Goal: Contribute content

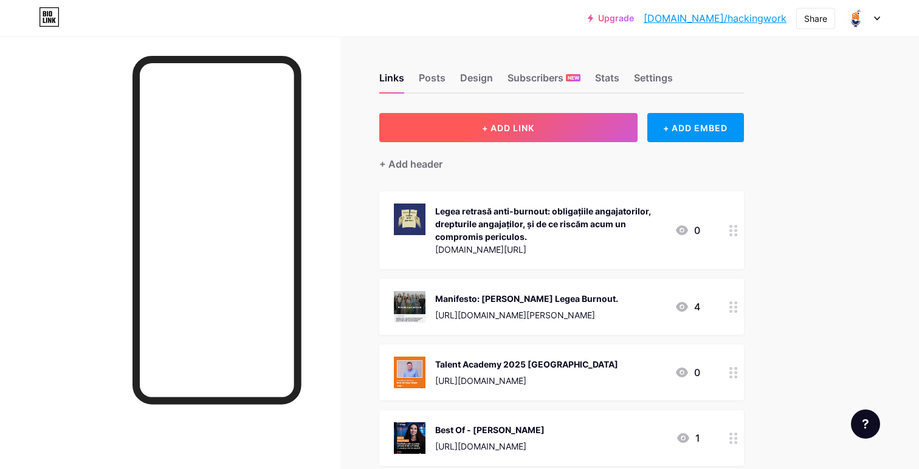
click at [584, 115] on button "+ ADD LINK" at bounding box center [508, 127] width 258 height 29
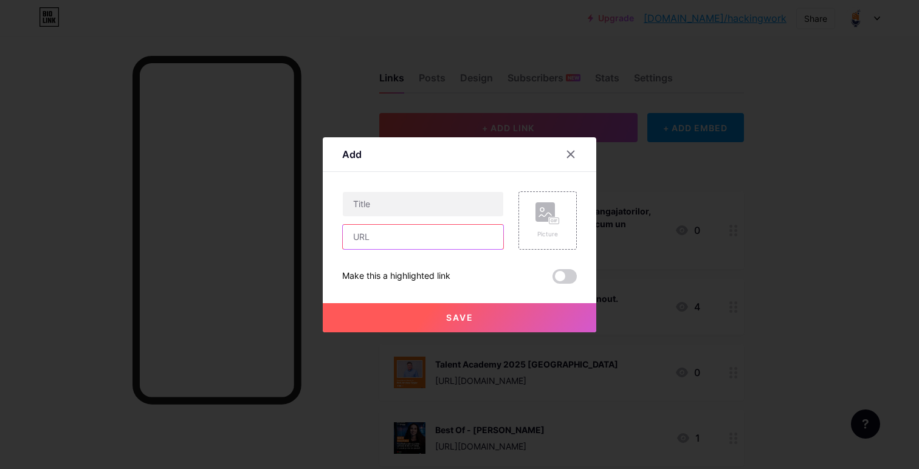
click at [394, 236] on input "text" at bounding box center [423, 237] width 160 height 24
paste input "[URL][DOMAIN_NAME]"
type input "[URL][DOMAIN_NAME]"
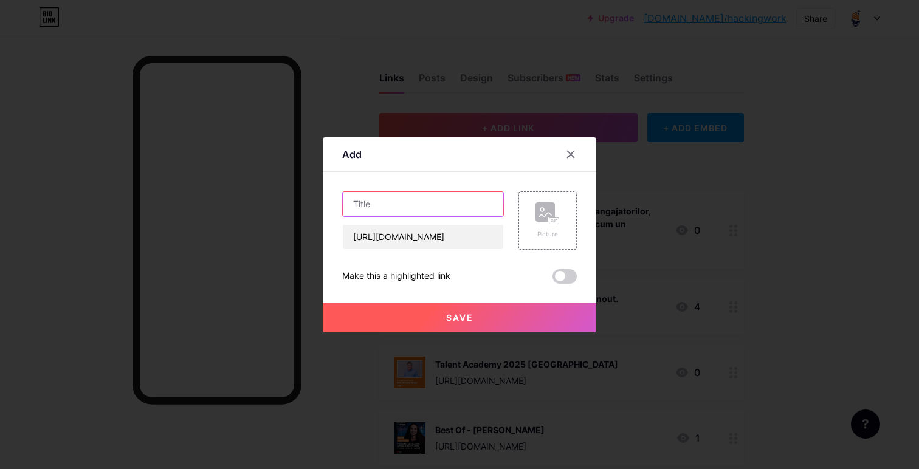
click at [420, 206] on input "text" at bounding box center [423, 204] width 160 height 24
paste input "Întâlnirile Hacking Work: Hai să vorbim despre burnout"
type input "Întâlnirile Hacking Work: Hai să vorbim despre burnout"
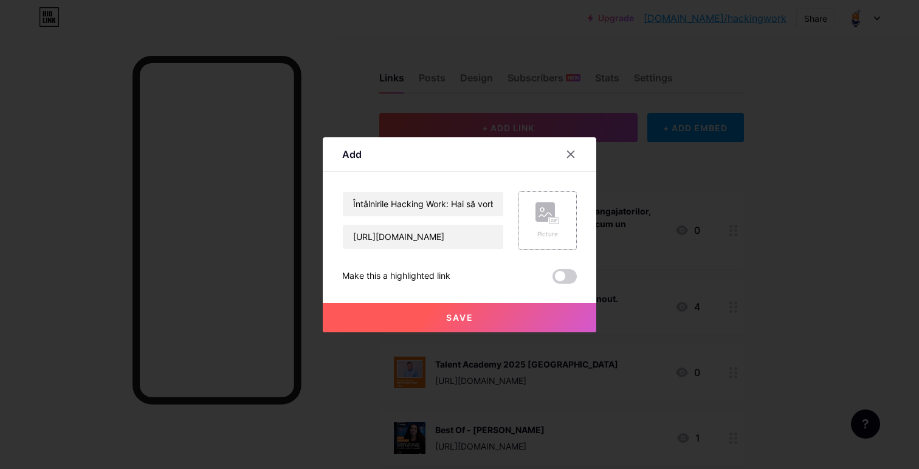
click at [564, 203] on div "Picture" at bounding box center [547, 220] width 58 height 58
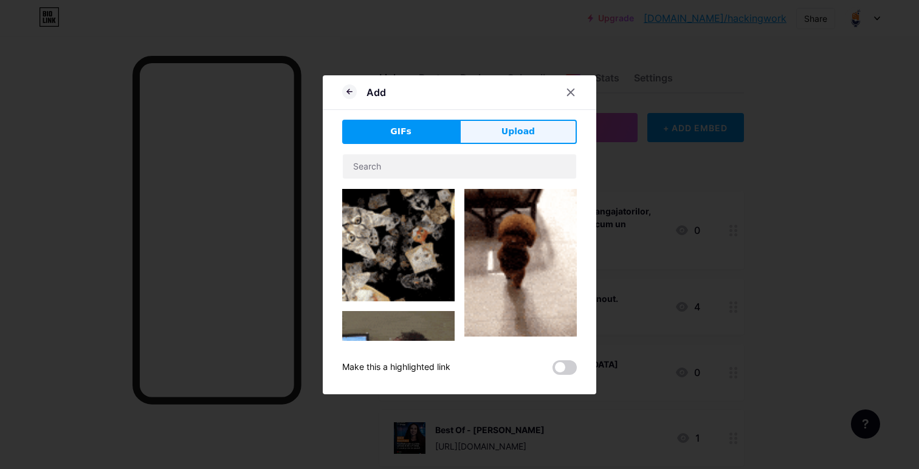
click at [526, 131] on span "Upload" at bounding box center [517, 131] width 33 height 13
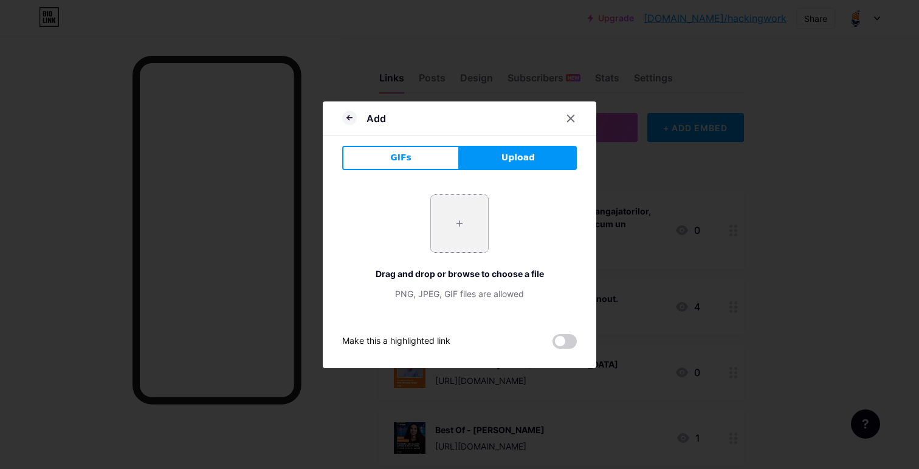
click at [439, 245] on input "file" at bounding box center [459, 223] width 57 height 57
type input "C:\fakepath\intalnirile hacking work burnout.png"
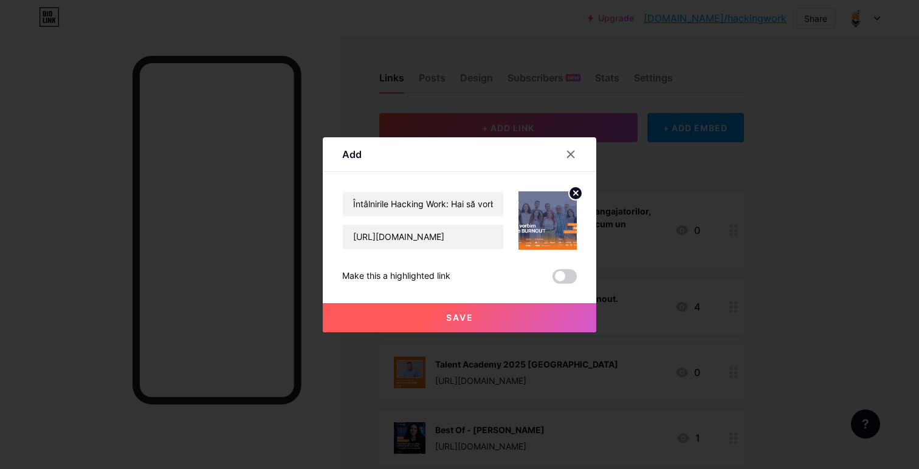
click at [544, 316] on button "Save" at bounding box center [459, 317] width 273 height 29
